Goal: Find specific page/section: Find specific page/section

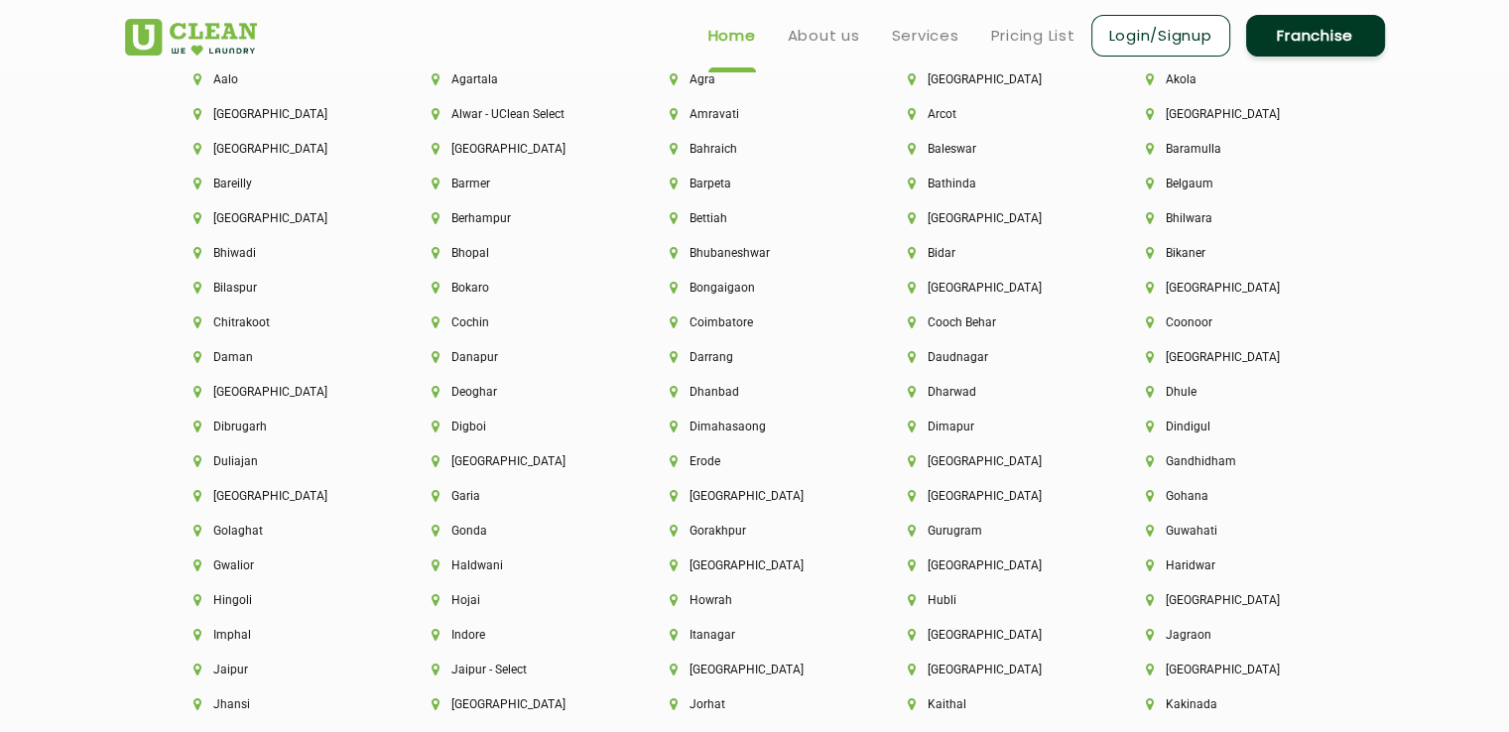
scroll to position [4265, 0]
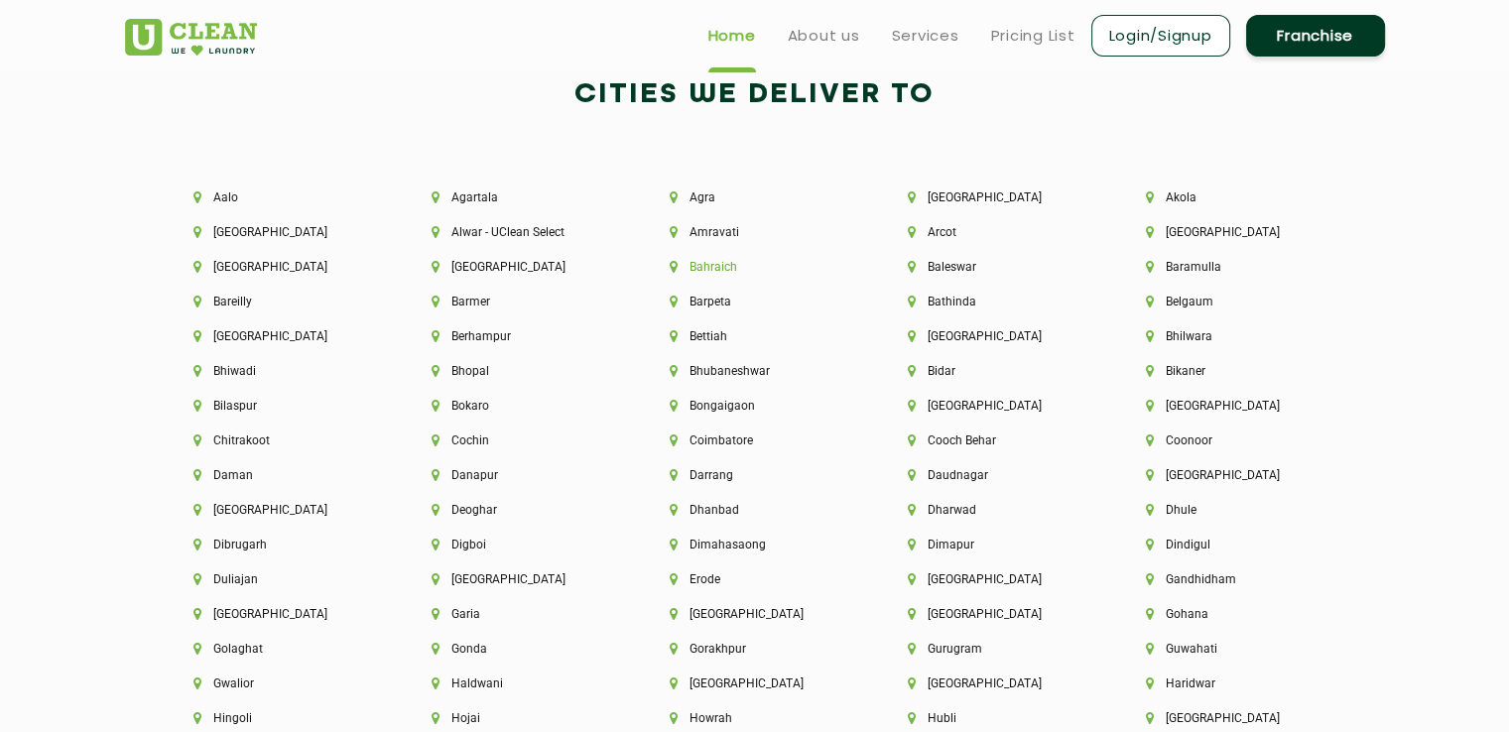
click at [728, 266] on li "Bahraich" at bounding box center [754, 267] width 171 height 14
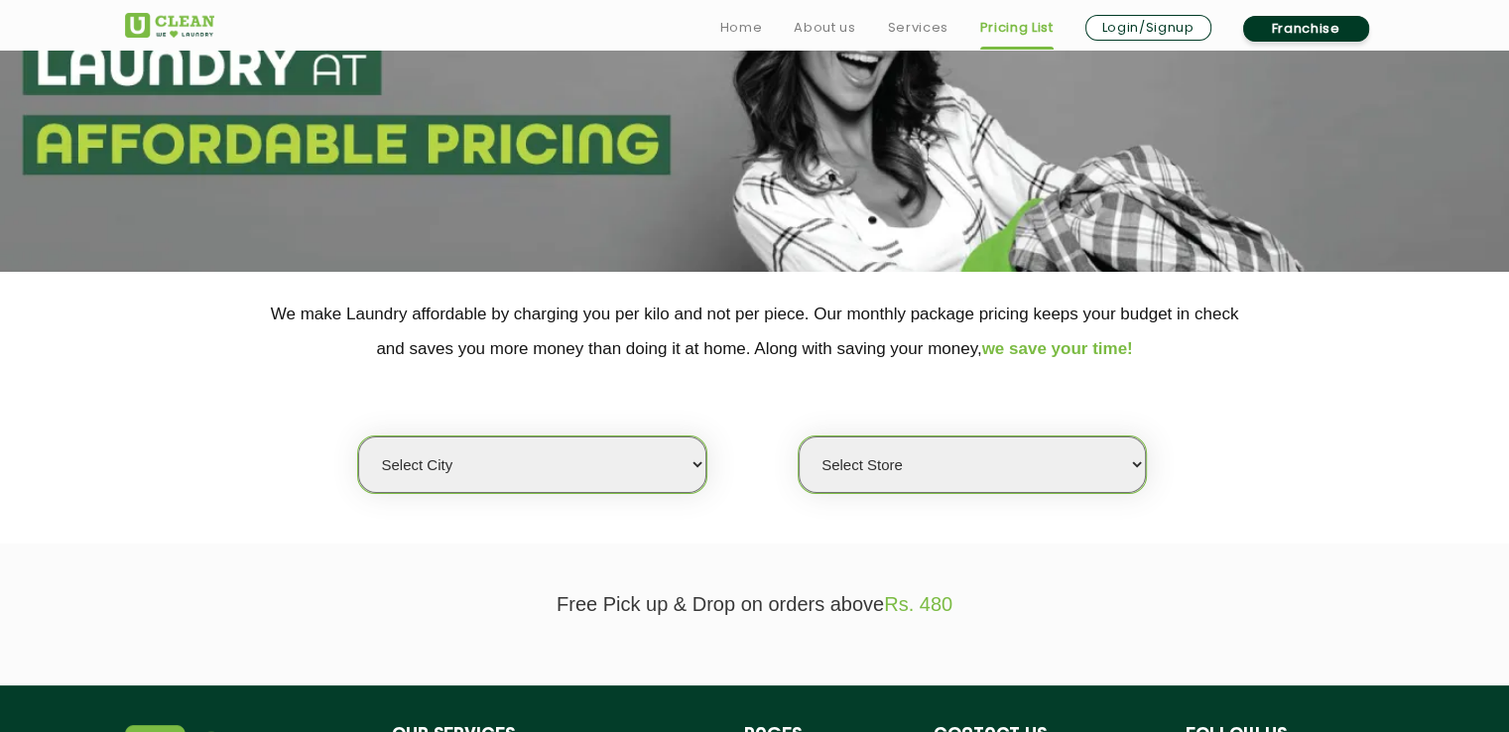
scroll to position [198, 0]
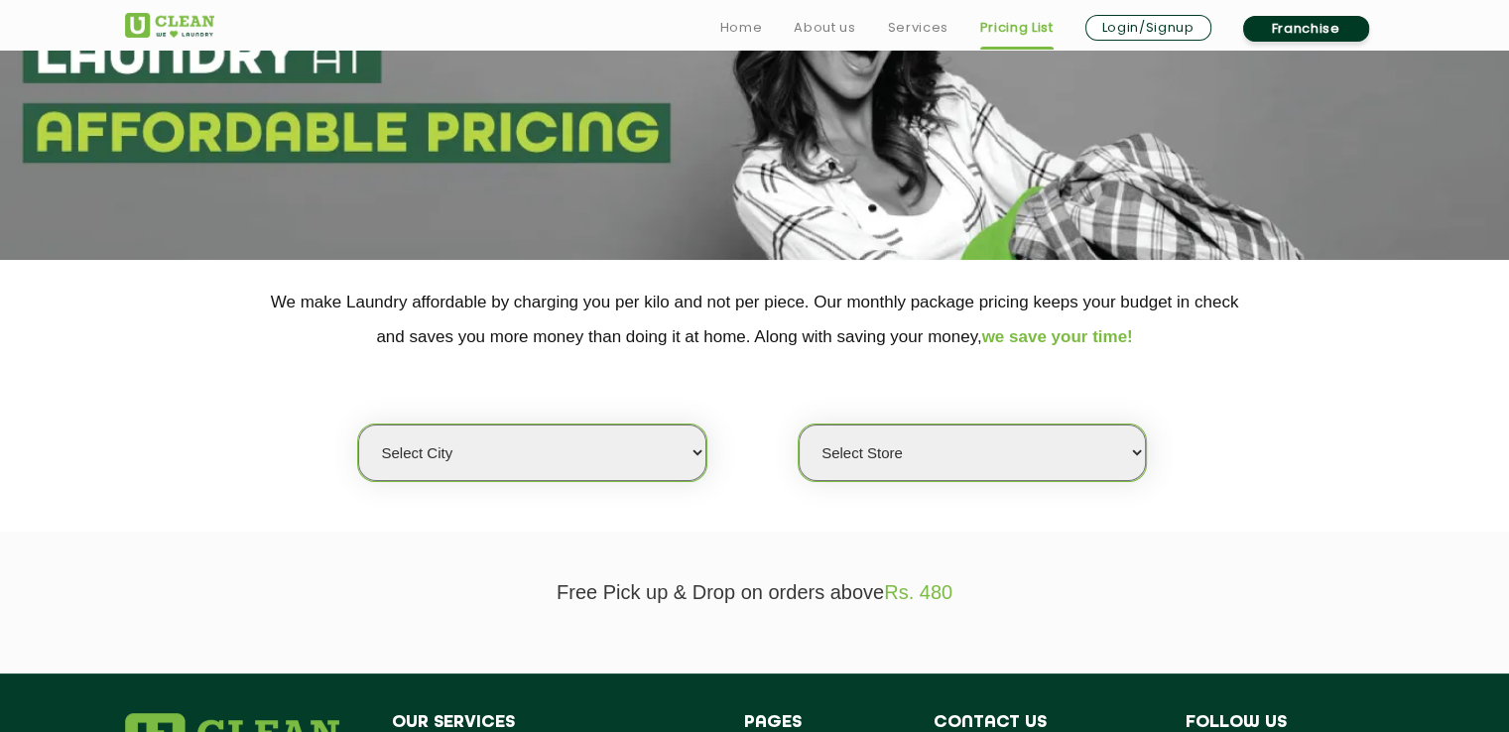
click at [614, 460] on select "Select city [GEOGRAPHIC_DATA] [GEOGRAPHIC_DATA] [GEOGRAPHIC_DATA] [GEOGRAPHIC_D…" at bounding box center [531, 452] width 347 height 57
select select "47"
click at [358, 424] on select "Select city [GEOGRAPHIC_DATA] [GEOGRAPHIC_DATA] [GEOGRAPHIC_DATA] [GEOGRAPHIC_D…" at bounding box center [531, 452] width 347 height 57
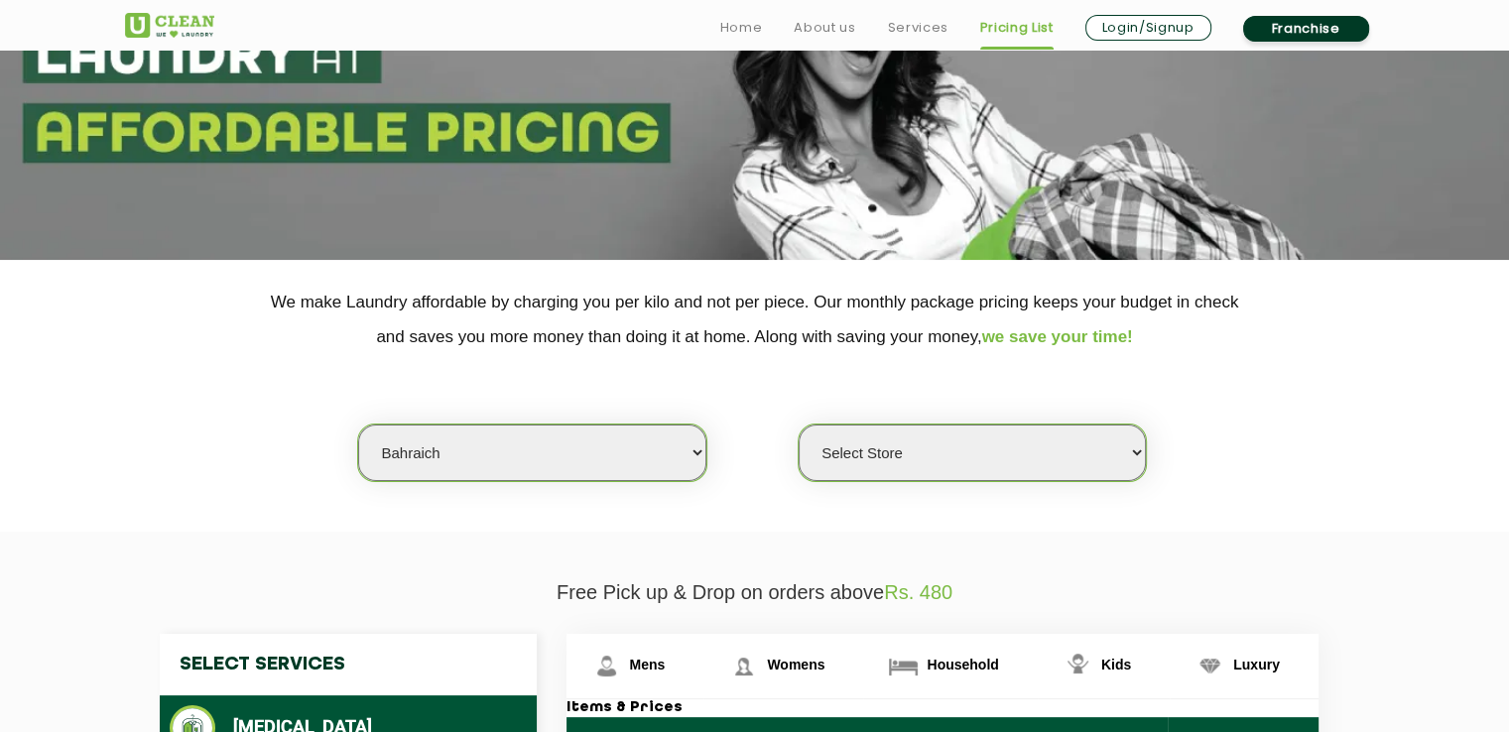
click at [984, 454] on select "Select Store UClean Bahraich" at bounding box center [971, 452] width 347 height 57
select select "161"
click at [798, 424] on select "Select Store UClean Bahraich" at bounding box center [971, 452] width 347 height 57
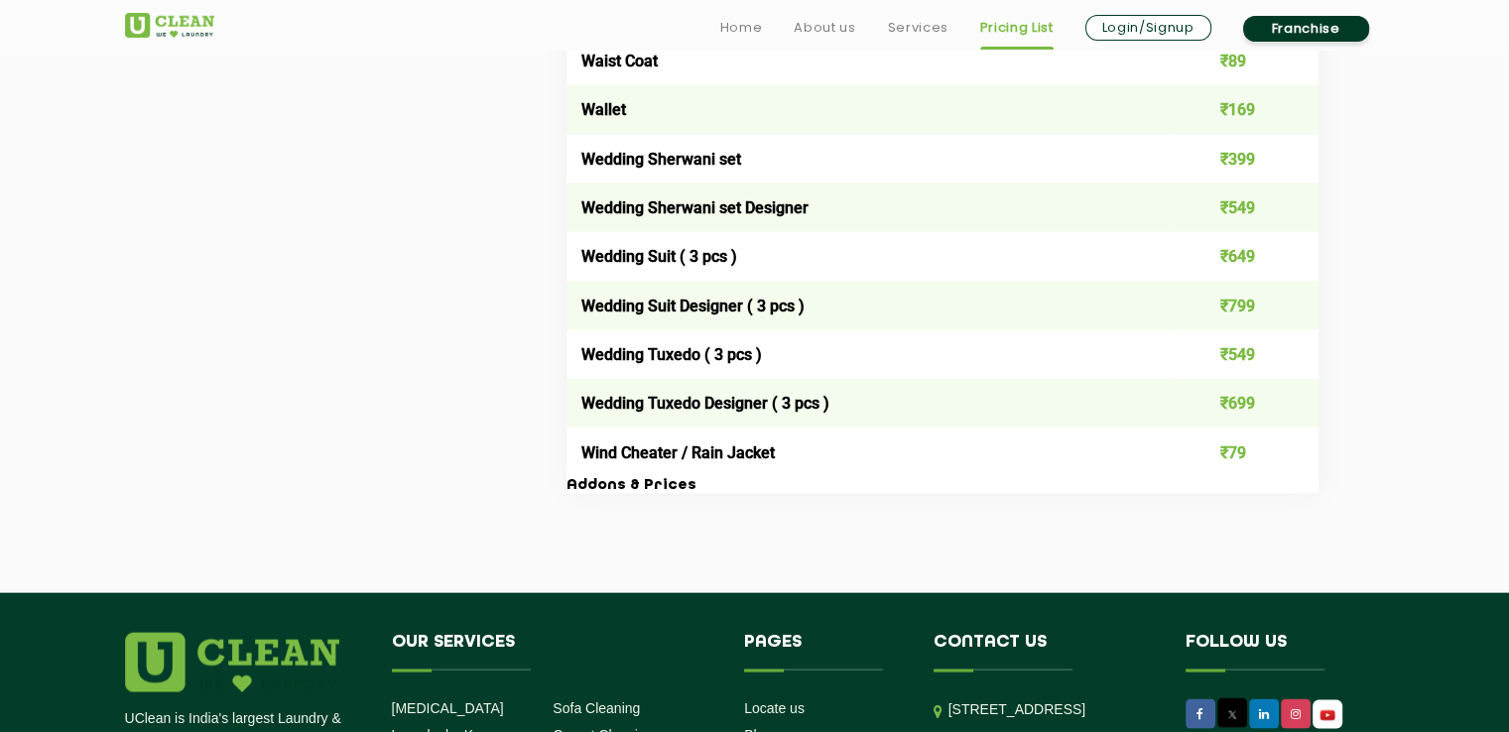
scroll to position [3967, 0]
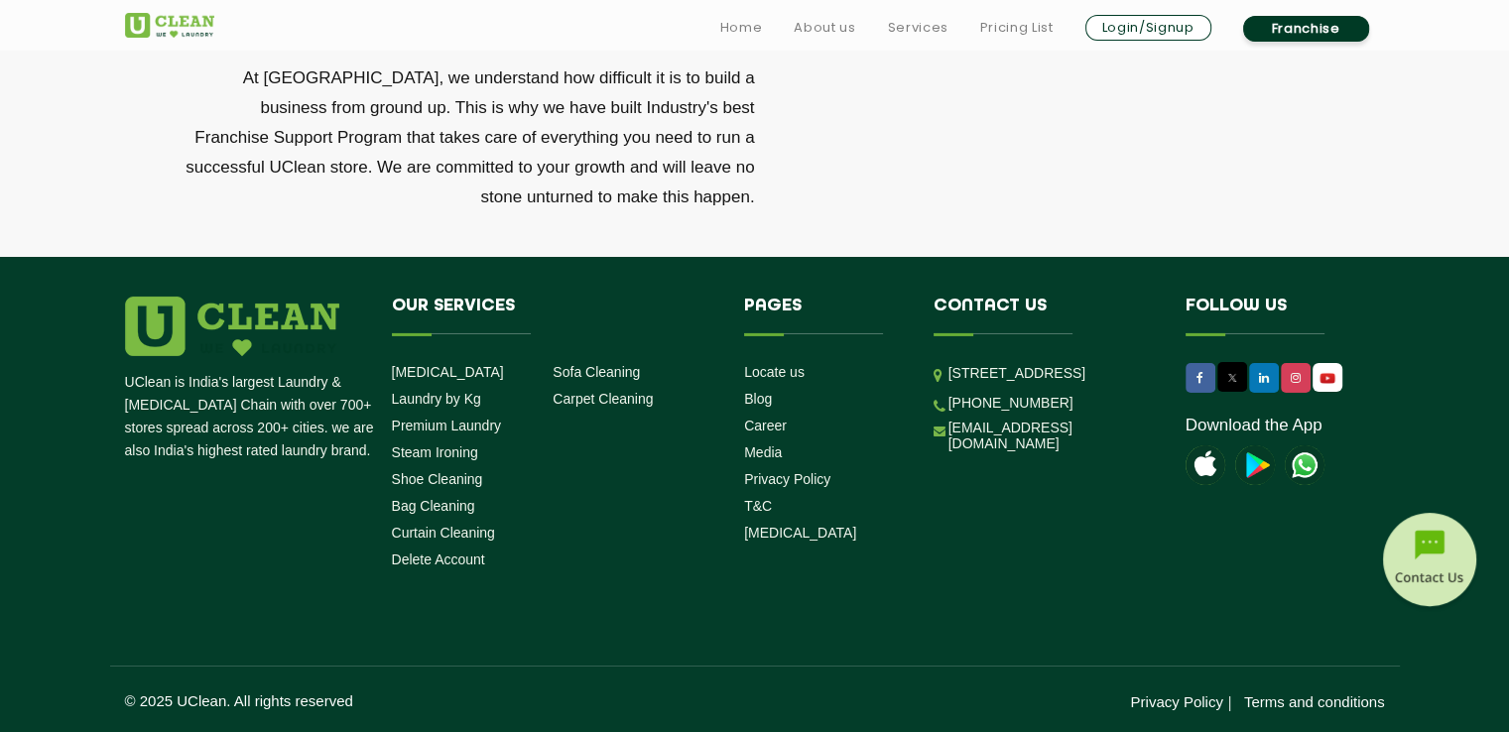
scroll to position [6776, 0]
